Goal: Task Accomplishment & Management: Manage account settings

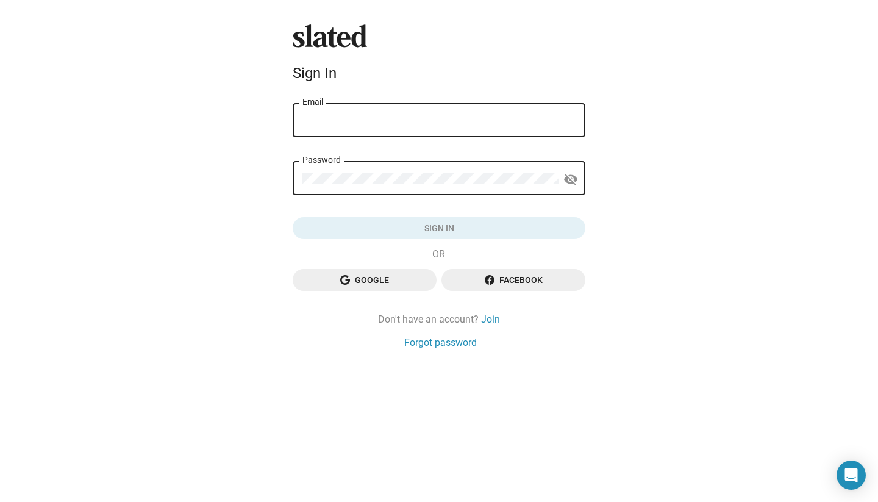
type input "[EMAIL_ADDRESS][DOMAIN_NAME]"
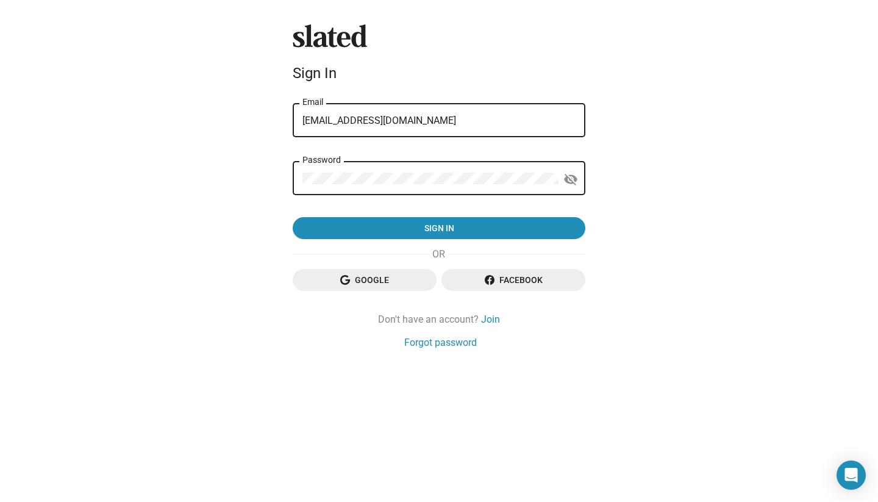
click at [439, 229] on button "Sign in" at bounding box center [439, 228] width 293 height 22
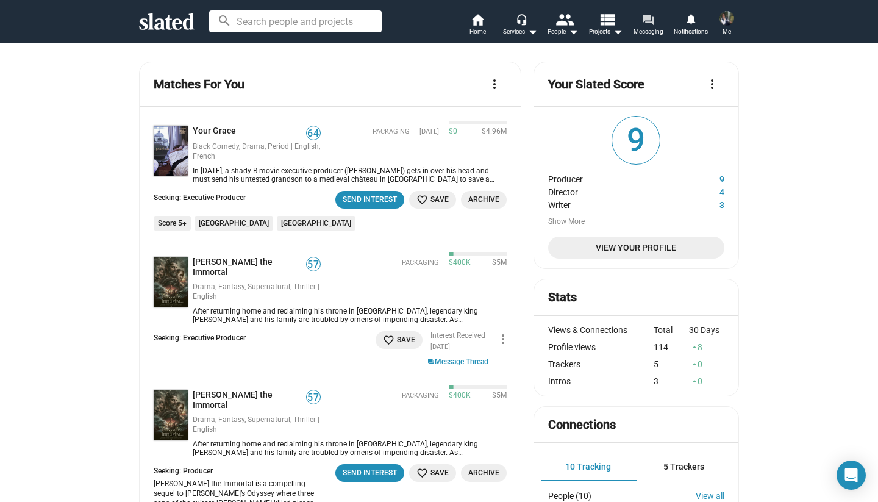
click at [649, 24] on mat-icon "forum" at bounding box center [648, 19] width 12 height 12
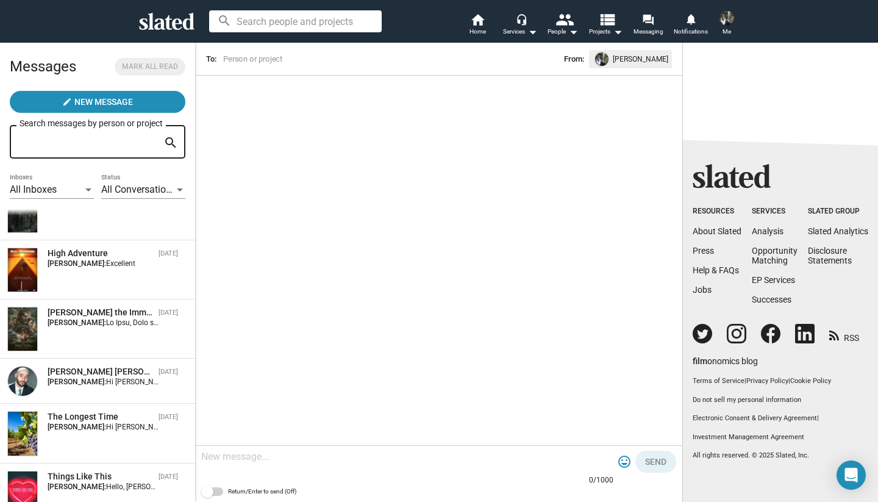
scroll to position [154, 0]
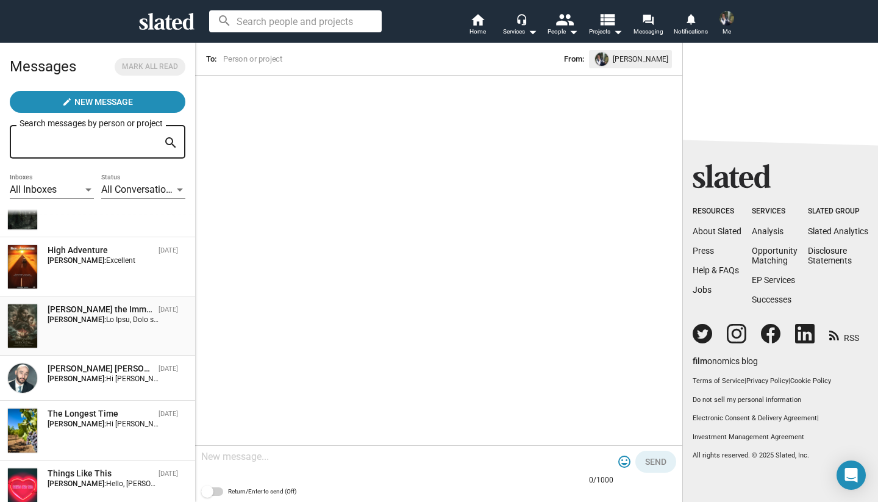
click at [62, 330] on div "Odysseus the Immortal Jul 29, 2022 Cary Sandoval:" at bounding box center [97, 326] width 180 height 44
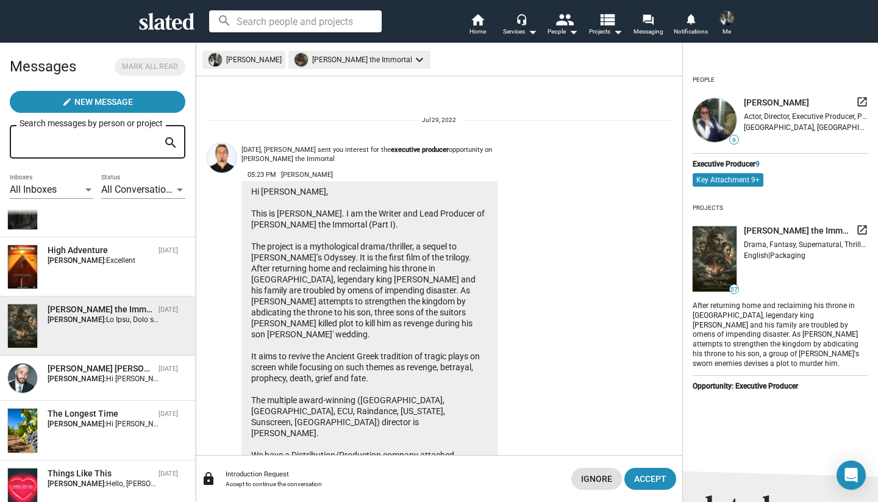
click at [778, 106] on span "[PERSON_NAME]" at bounding box center [776, 103] width 65 height 12
click at [769, 101] on span "[PERSON_NAME]" at bounding box center [776, 103] width 65 height 12
click at [863, 102] on mat-icon "launch" at bounding box center [862, 102] width 12 height 12
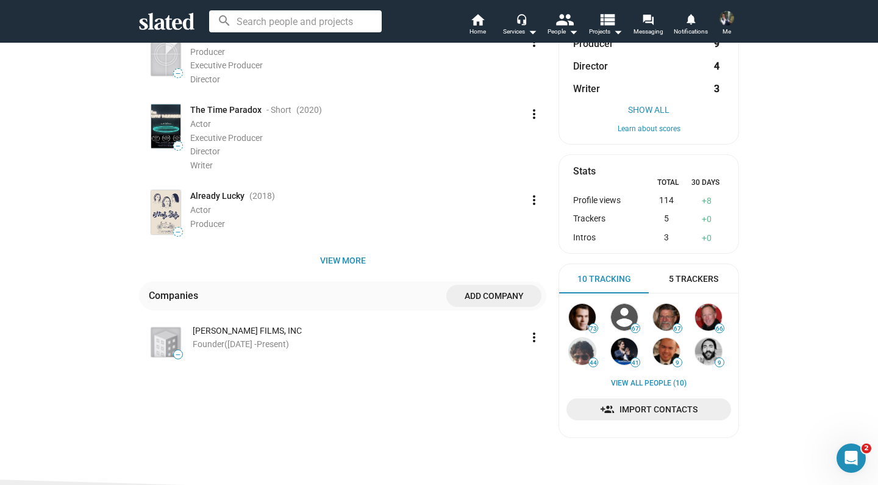
scroll to position [313, 0]
click at [257, 339] on span "([DATE] - Present )" at bounding box center [256, 343] width 65 height 10
click at [536, 333] on mat-icon "more_vert" at bounding box center [534, 336] width 15 height 15
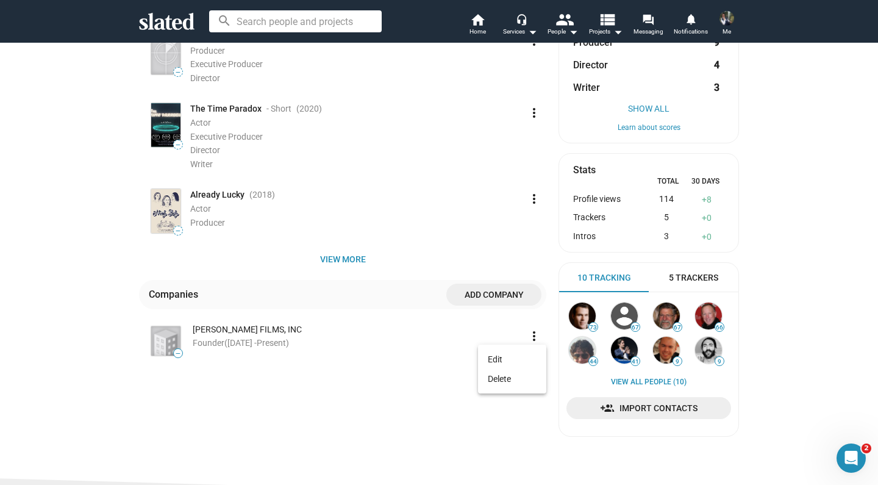
click at [353, 357] on div at bounding box center [439, 242] width 878 height 485
click at [161, 344] on img at bounding box center [165, 340] width 29 height 29
click at [215, 324] on div "[PERSON_NAME] FILMS, INC" at bounding box center [357, 330] width 329 height 12
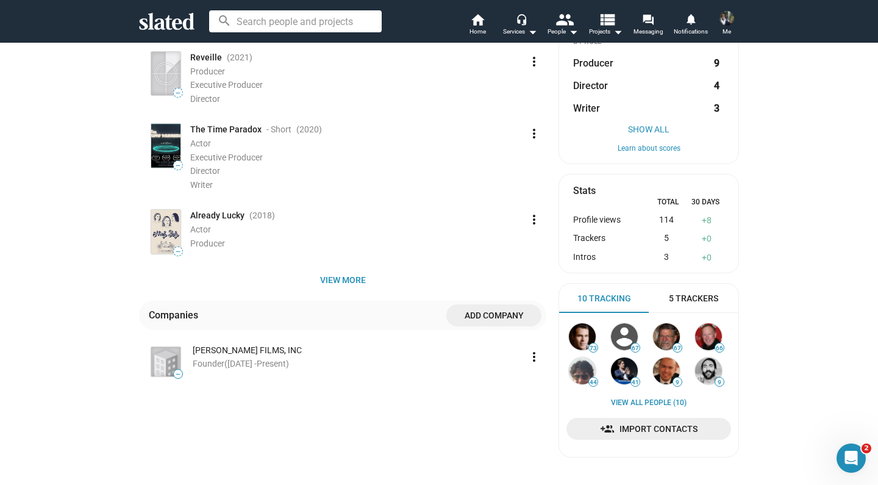
scroll to position [289, 0]
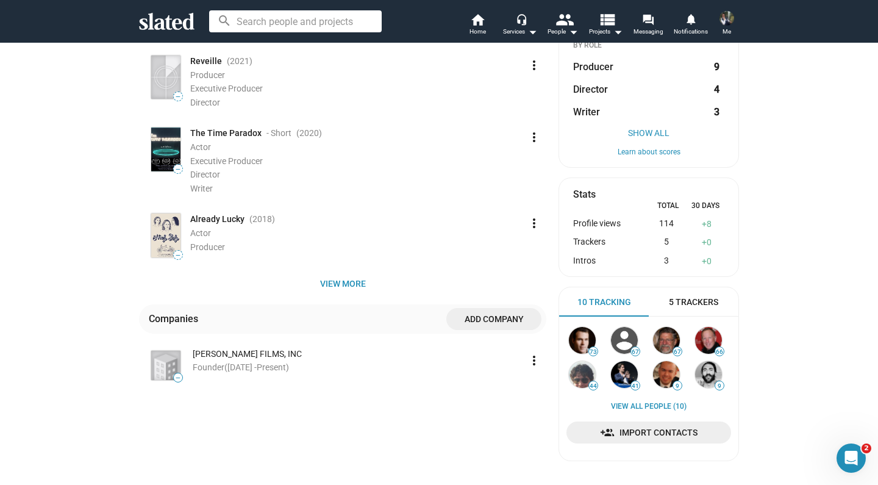
click at [539, 357] on mat-icon "more_vert" at bounding box center [534, 360] width 15 height 15
click at [508, 407] on button "Delete" at bounding box center [512, 403] width 68 height 20
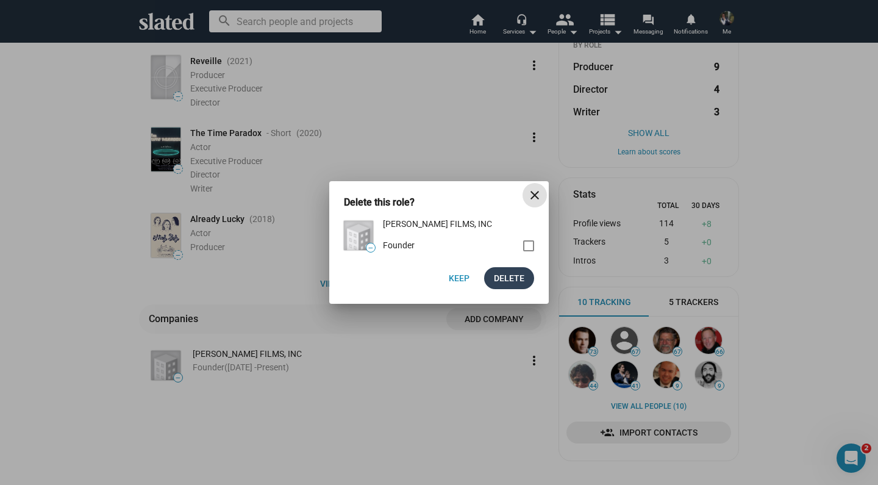
click at [500, 282] on span "Delete" at bounding box center [509, 278] width 30 height 22
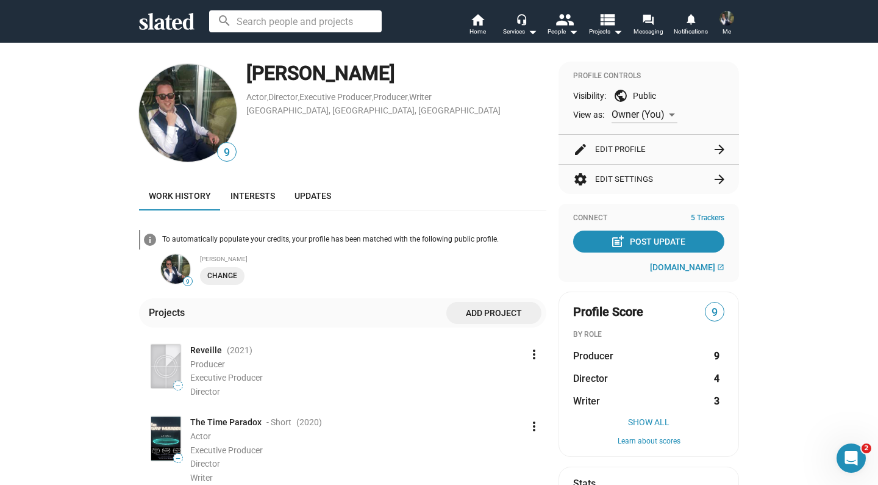
scroll to position [0, 0]
click at [277, 75] on div "[PERSON_NAME]" at bounding box center [396, 73] width 300 height 26
click at [231, 153] on span "9" at bounding box center [227, 152] width 18 height 16
click at [262, 194] on span "Interests" at bounding box center [252, 196] width 44 height 10
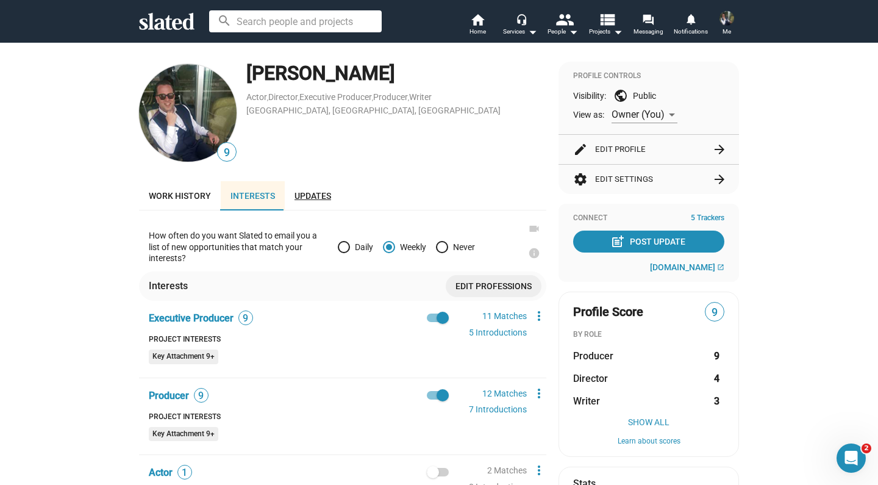
click at [311, 196] on span "Updates" at bounding box center [312, 196] width 37 height 10
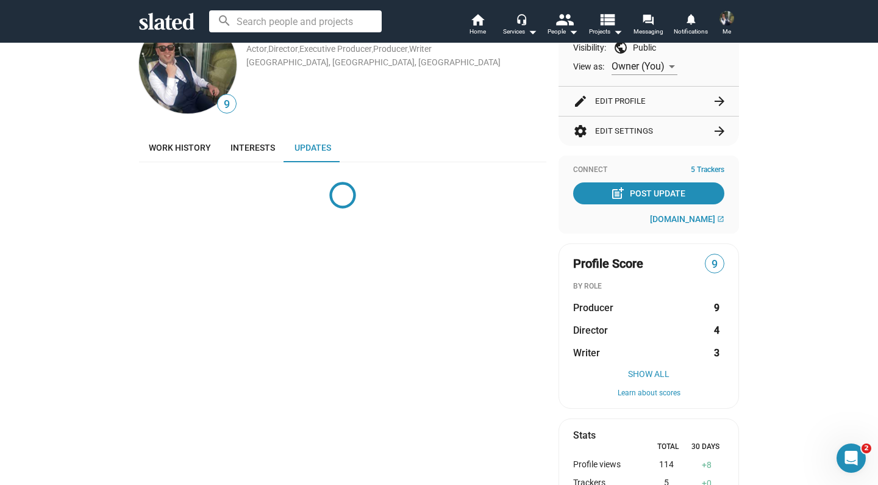
scroll to position [21, 0]
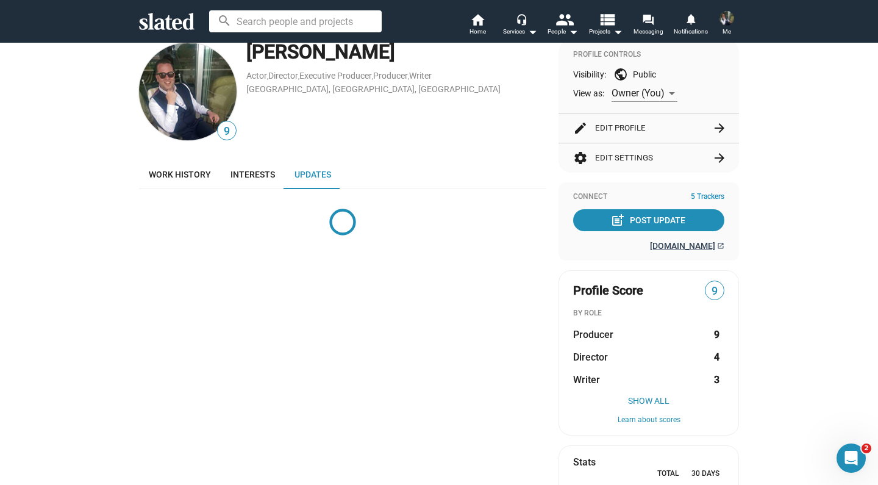
click at [667, 247] on span "[DOMAIN_NAME]" at bounding box center [682, 246] width 65 height 10
click at [588, 196] on div "Connect 5 Trackers" at bounding box center [648, 197] width 151 height 10
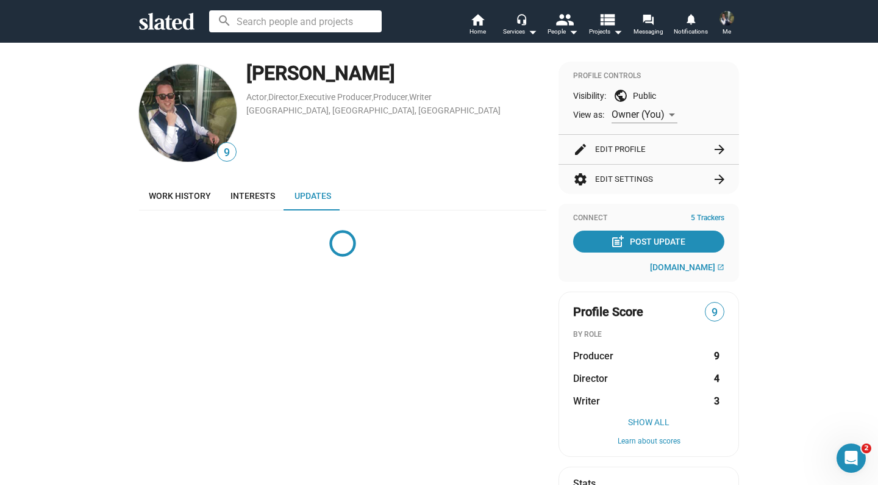
scroll to position [0, 0]
click at [730, 12] on img at bounding box center [726, 18] width 15 height 15
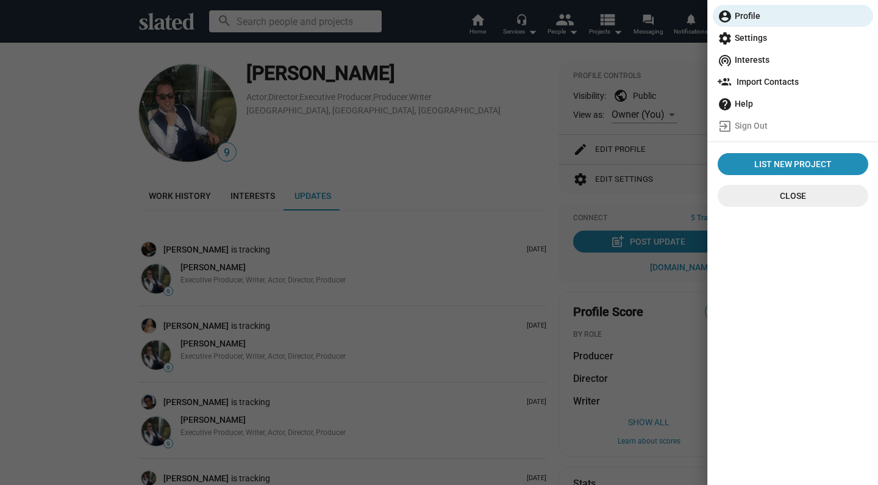
click at [758, 40] on span "settings Settings" at bounding box center [792, 38] width 151 height 22
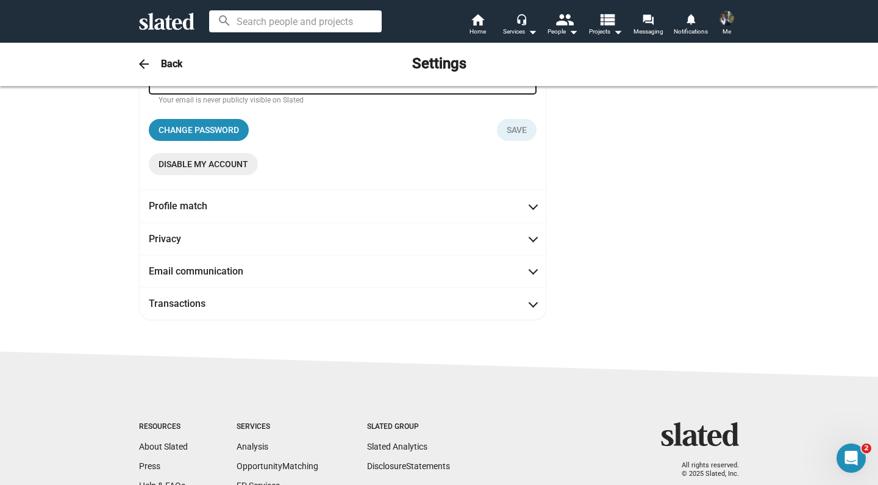
scroll to position [209, 0]
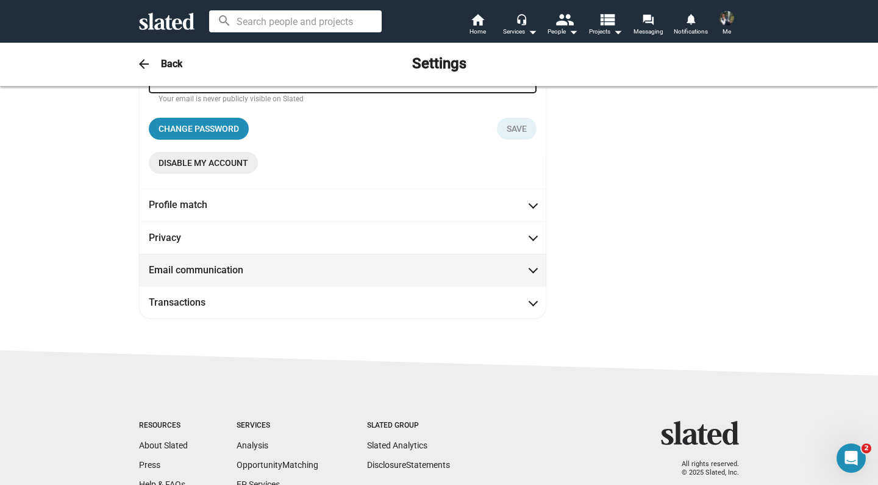
click at [532, 277] on mat-expansion-panel-header "Email communication" at bounding box center [342, 270] width 407 height 32
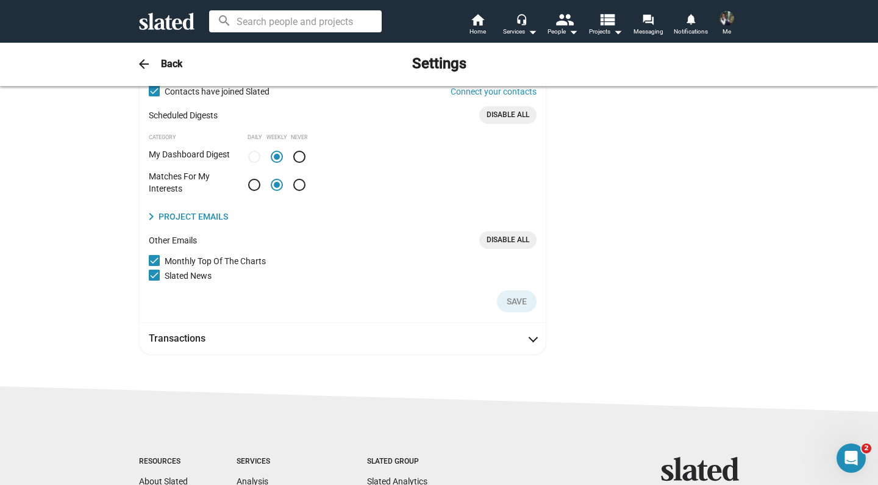
scroll to position [223, 0]
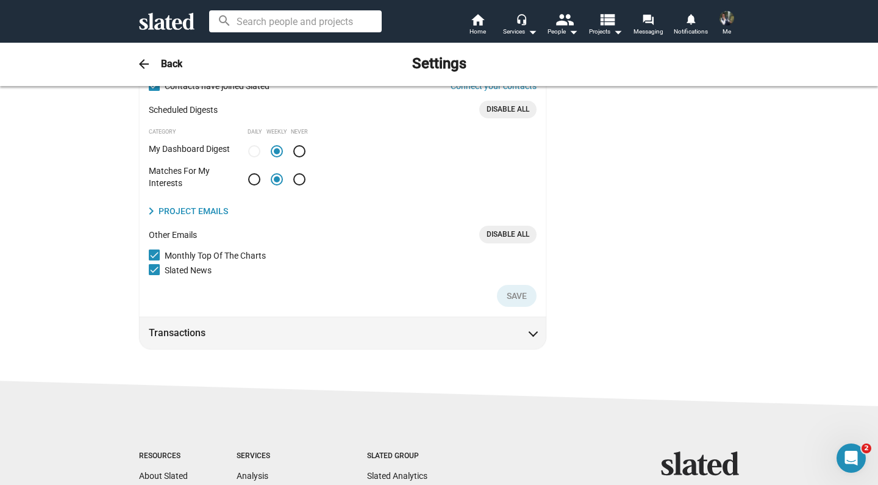
click at [540, 340] on mat-expansion-panel-header "Transactions" at bounding box center [342, 332] width 407 height 32
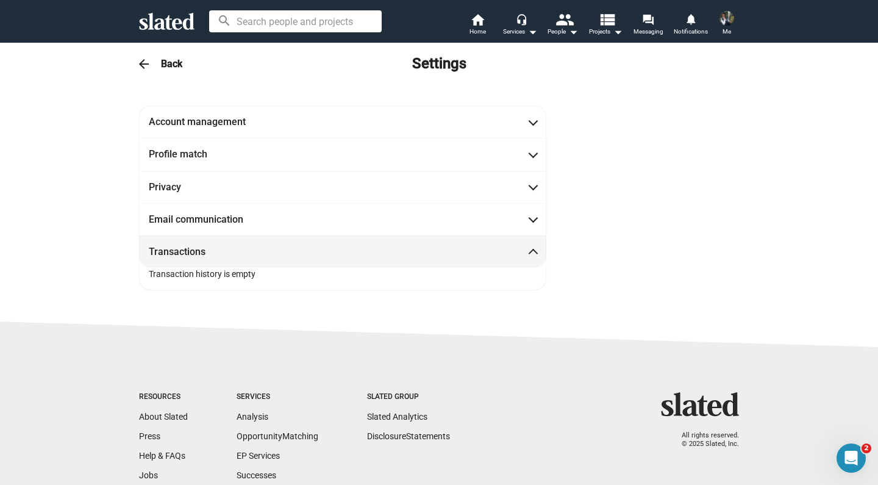
scroll to position [0, 0]
click at [726, 21] on img at bounding box center [726, 18] width 15 height 15
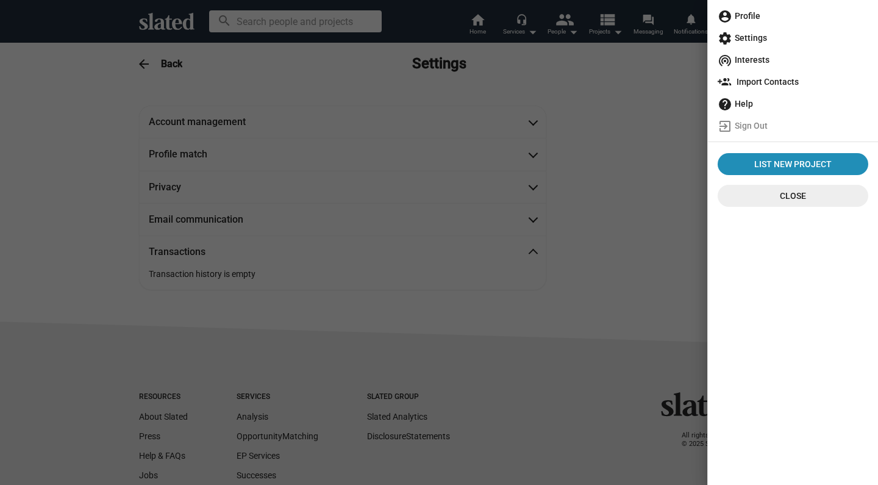
click at [744, 18] on span "account_circle Profile" at bounding box center [792, 16] width 151 height 22
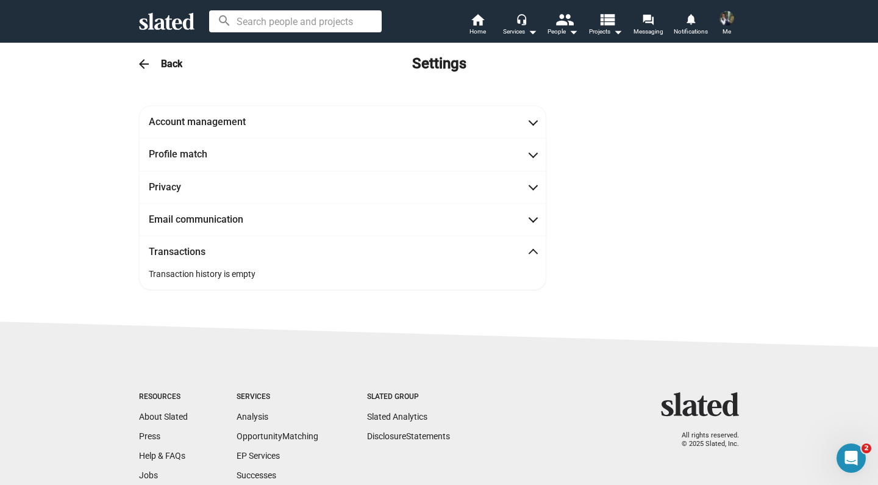
click at [729, 20] on img at bounding box center [726, 18] width 15 height 15
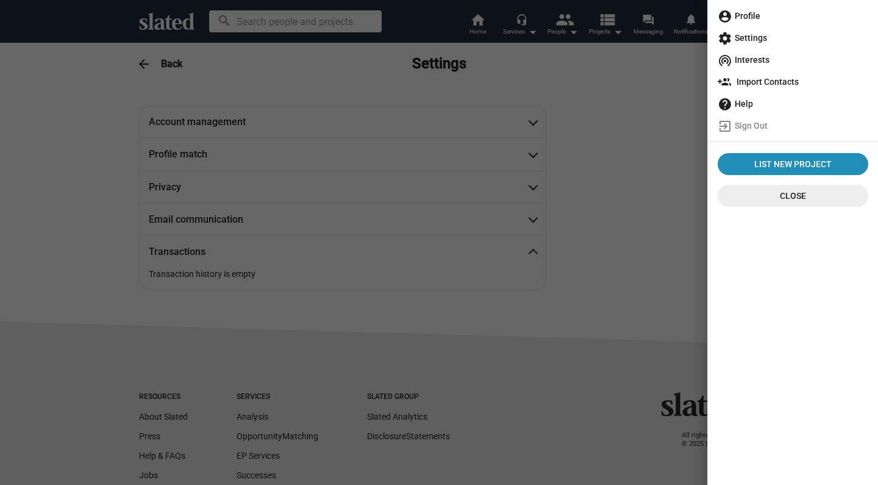
click at [746, 21] on span "account_circle Profile" at bounding box center [792, 16] width 151 height 22
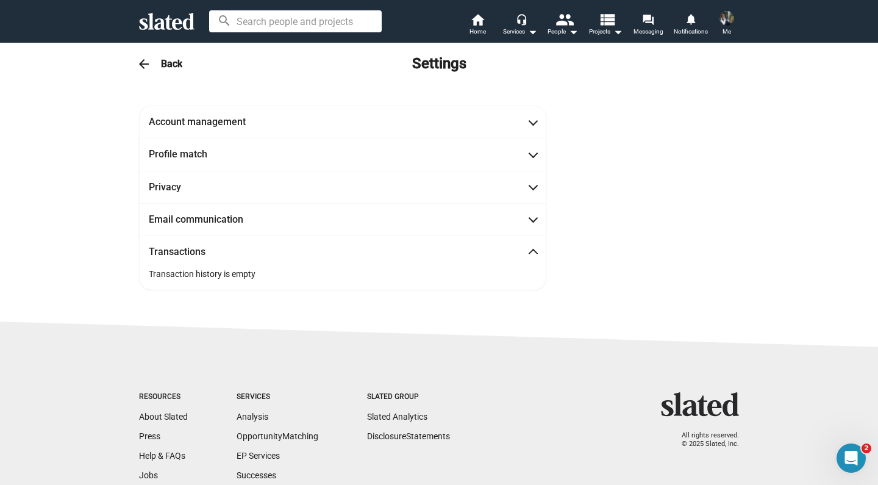
click at [142, 61] on mat-icon "arrow_back" at bounding box center [144, 64] width 15 height 15
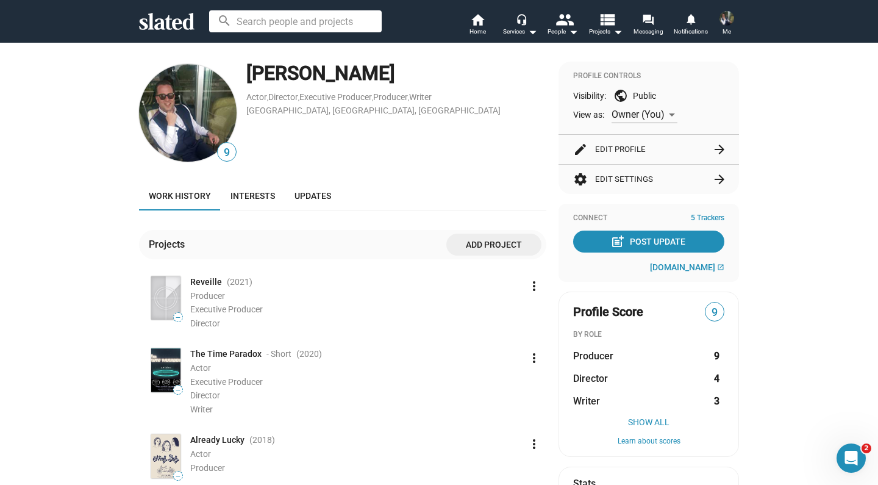
click at [724, 149] on mat-icon "arrow_forward" at bounding box center [719, 149] width 15 height 15
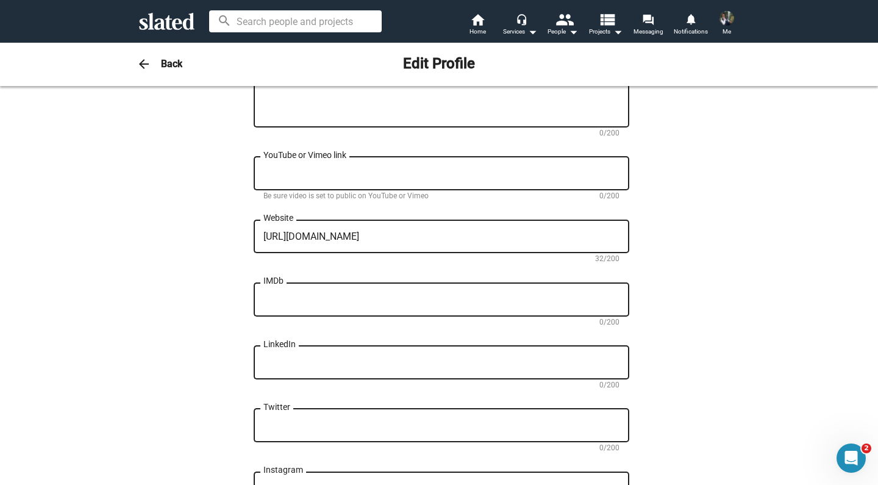
scroll to position [436, 0]
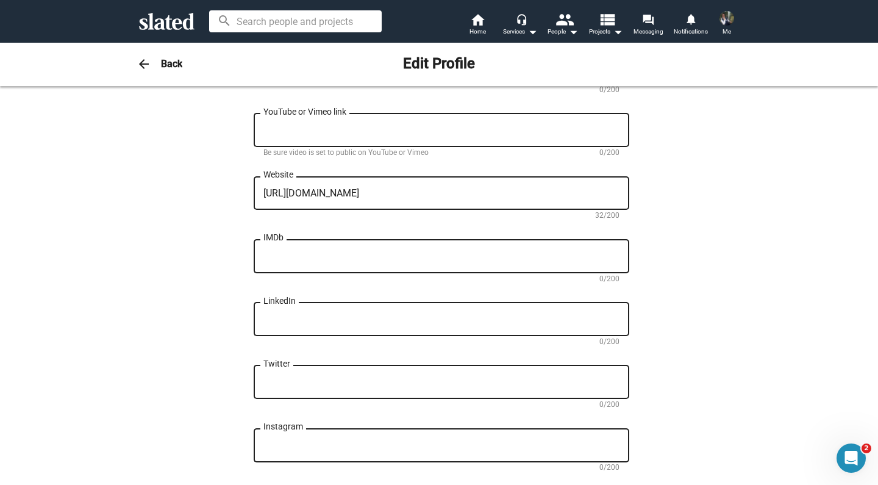
click at [450, 195] on textarea "[URL][DOMAIN_NAME]" at bounding box center [441, 193] width 356 height 11
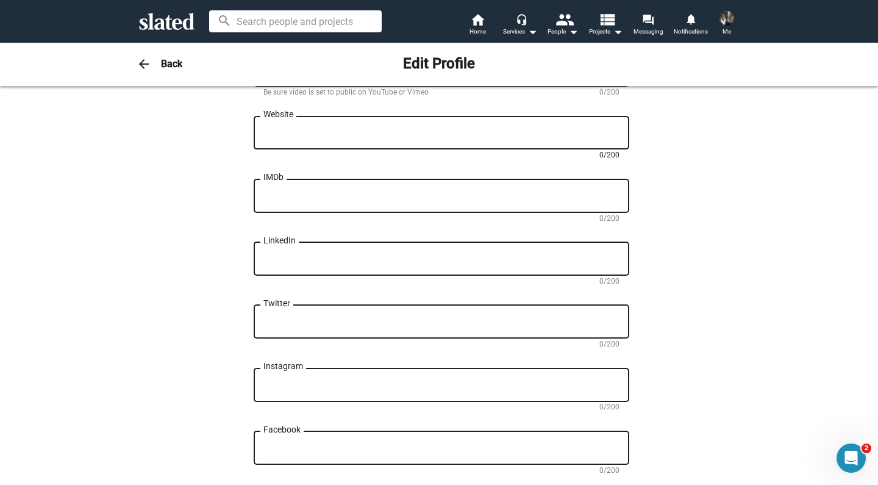
scroll to position [507, 0]
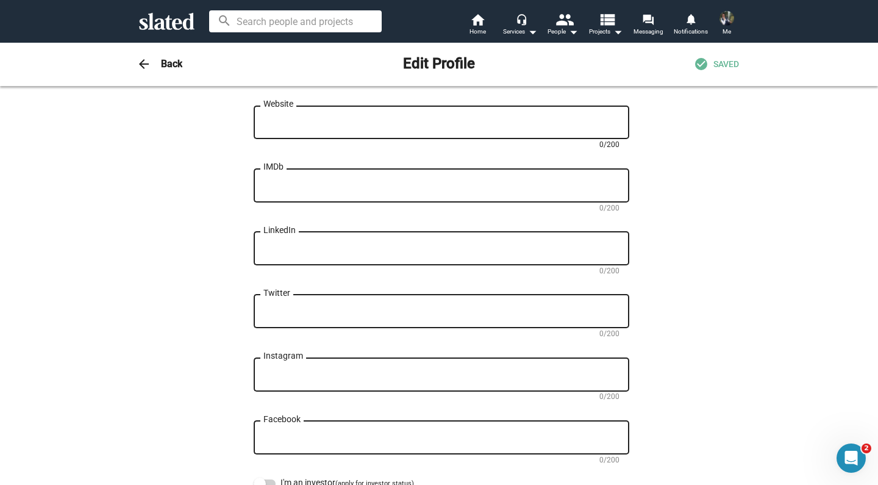
click at [322, 190] on textarea "IMDb" at bounding box center [441, 185] width 356 height 11
paste textarea "[URL][DOMAIN_NAME]"
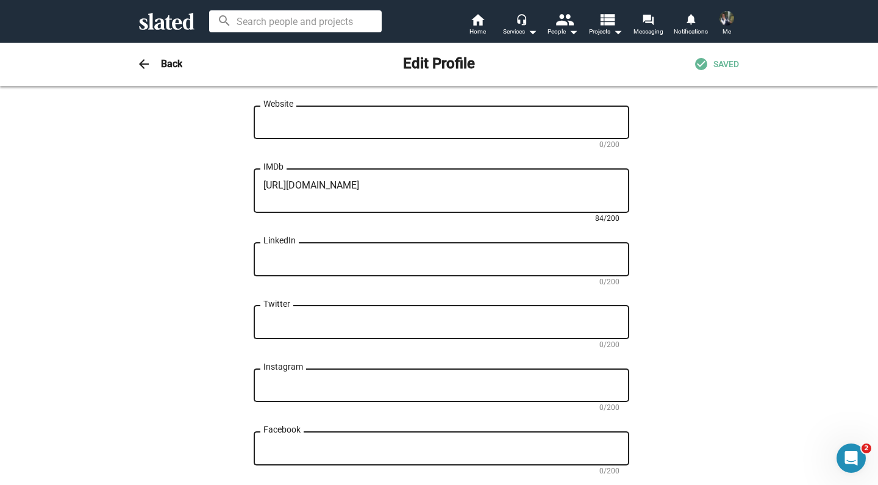
type textarea "[URL][DOMAIN_NAME]"
click at [502, 257] on textarea "LinkedIn" at bounding box center [441, 259] width 356 height 11
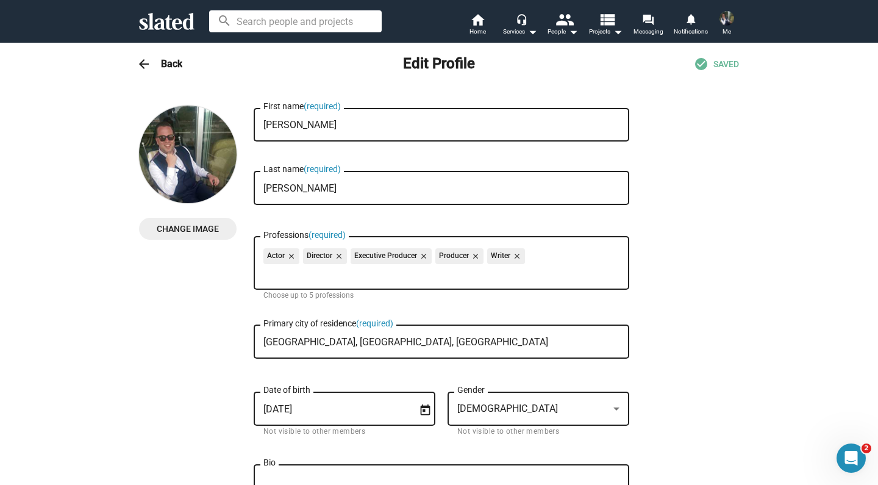
scroll to position [0, 0]
click at [141, 60] on mat-icon "arrow_back" at bounding box center [144, 64] width 15 height 15
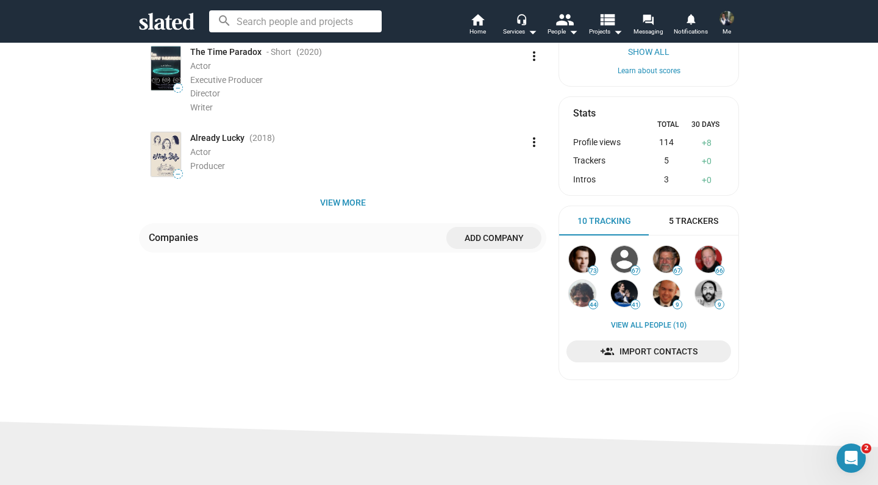
scroll to position [372, 0]
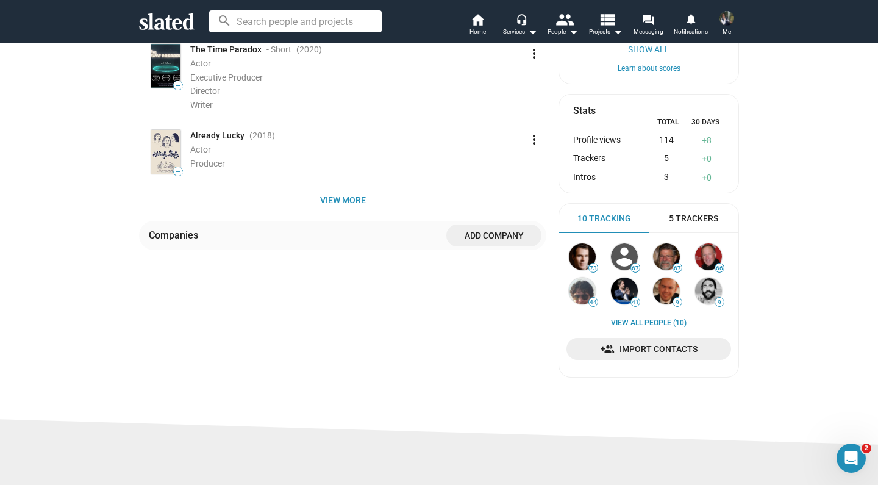
click at [694, 213] on span "5 Trackers" at bounding box center [693, 219] width 49 height 12
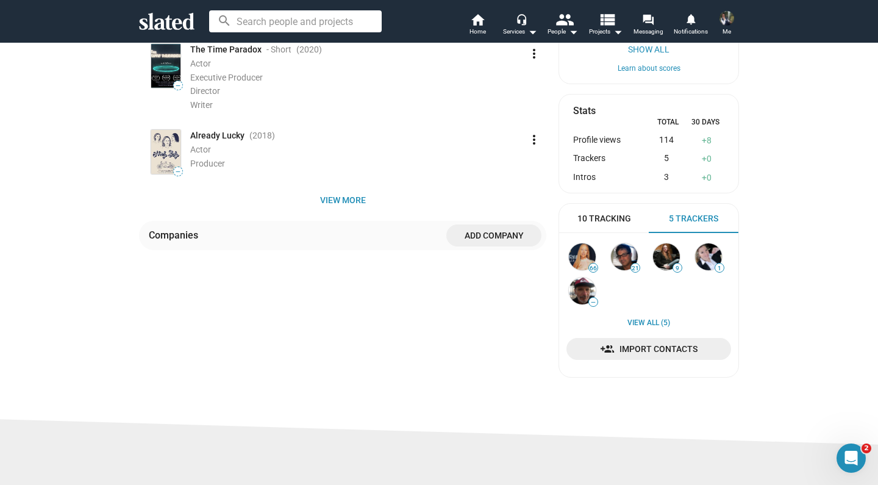
click at [599, 215] on span "10 Tracking" at bounding box center [604, 219] width 54 height 12
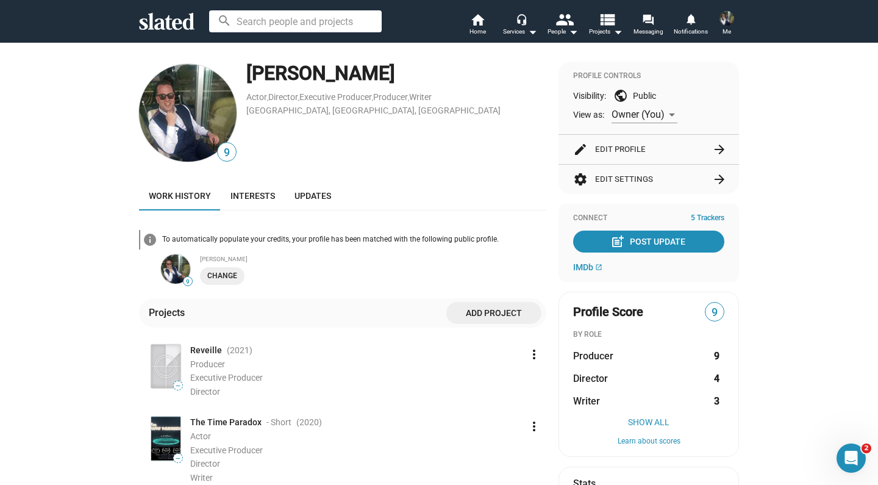
scroll to position [0, 0]
click at [650, 19] on mat-icon "forum" at bounding box center [648, 19] width 12 height 12
